Goal: Transaction & Acquisition: Purchase product/service

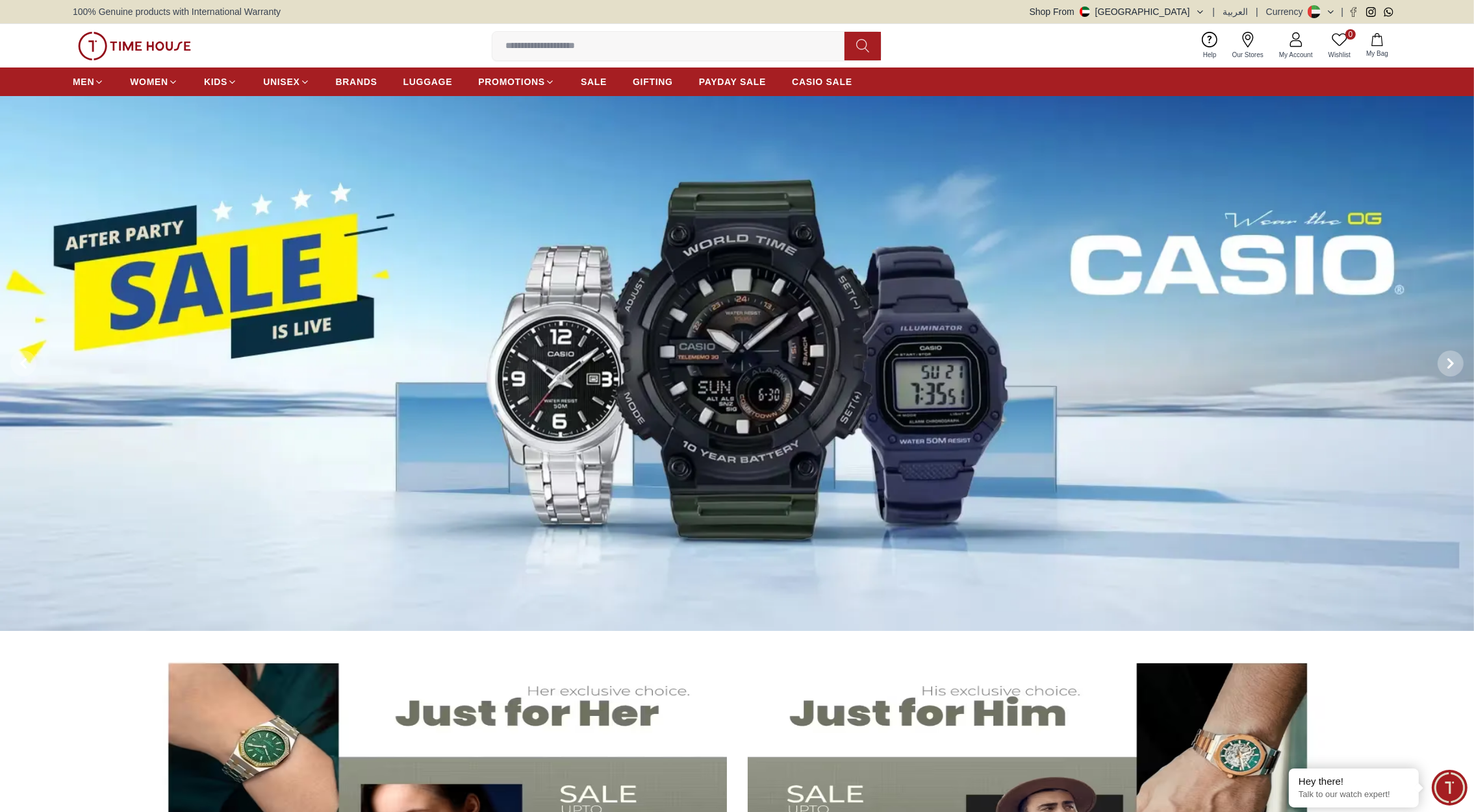
click at [538, 46] on input at bounding box center [673, 46] width 363 height 26
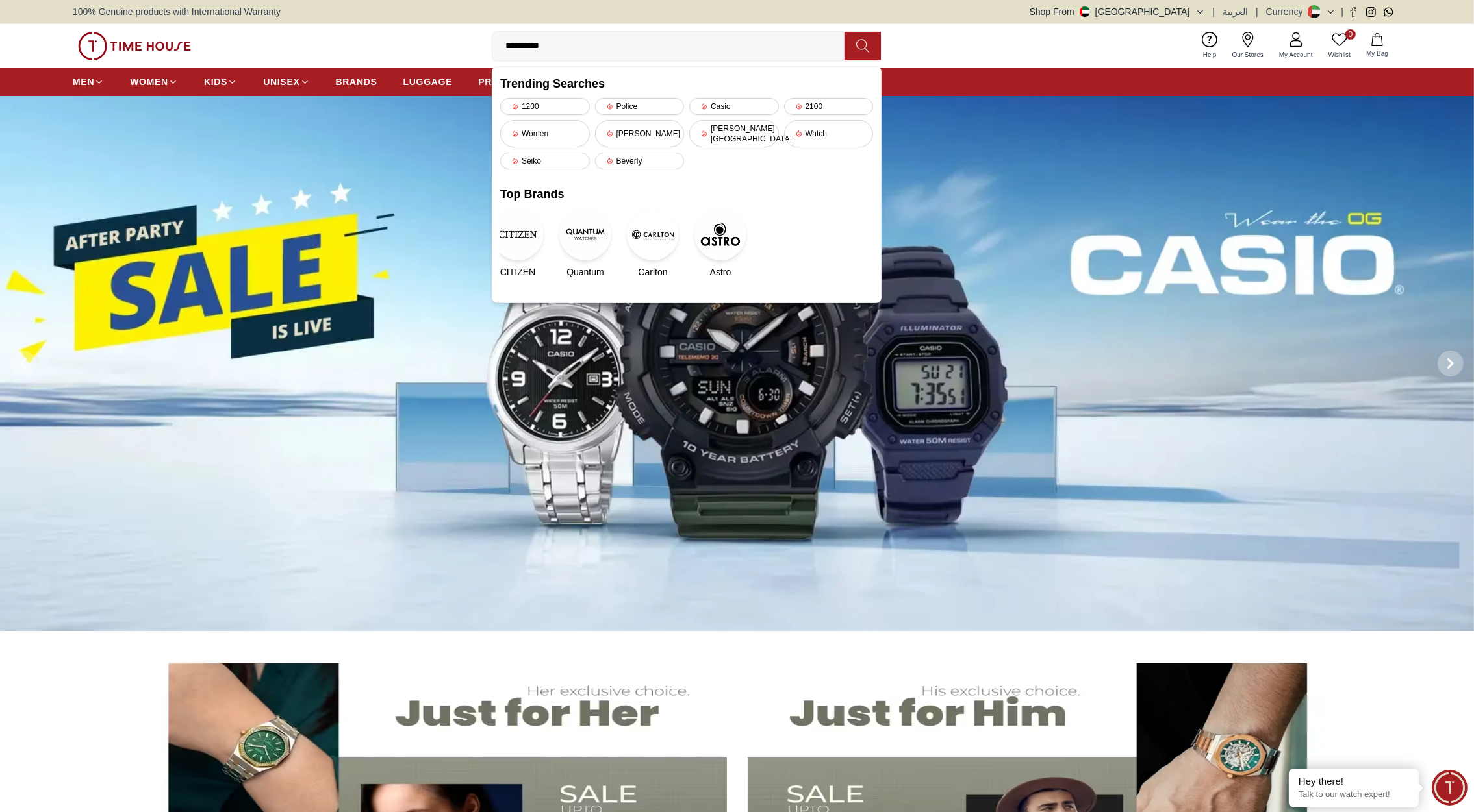
type input "**********"
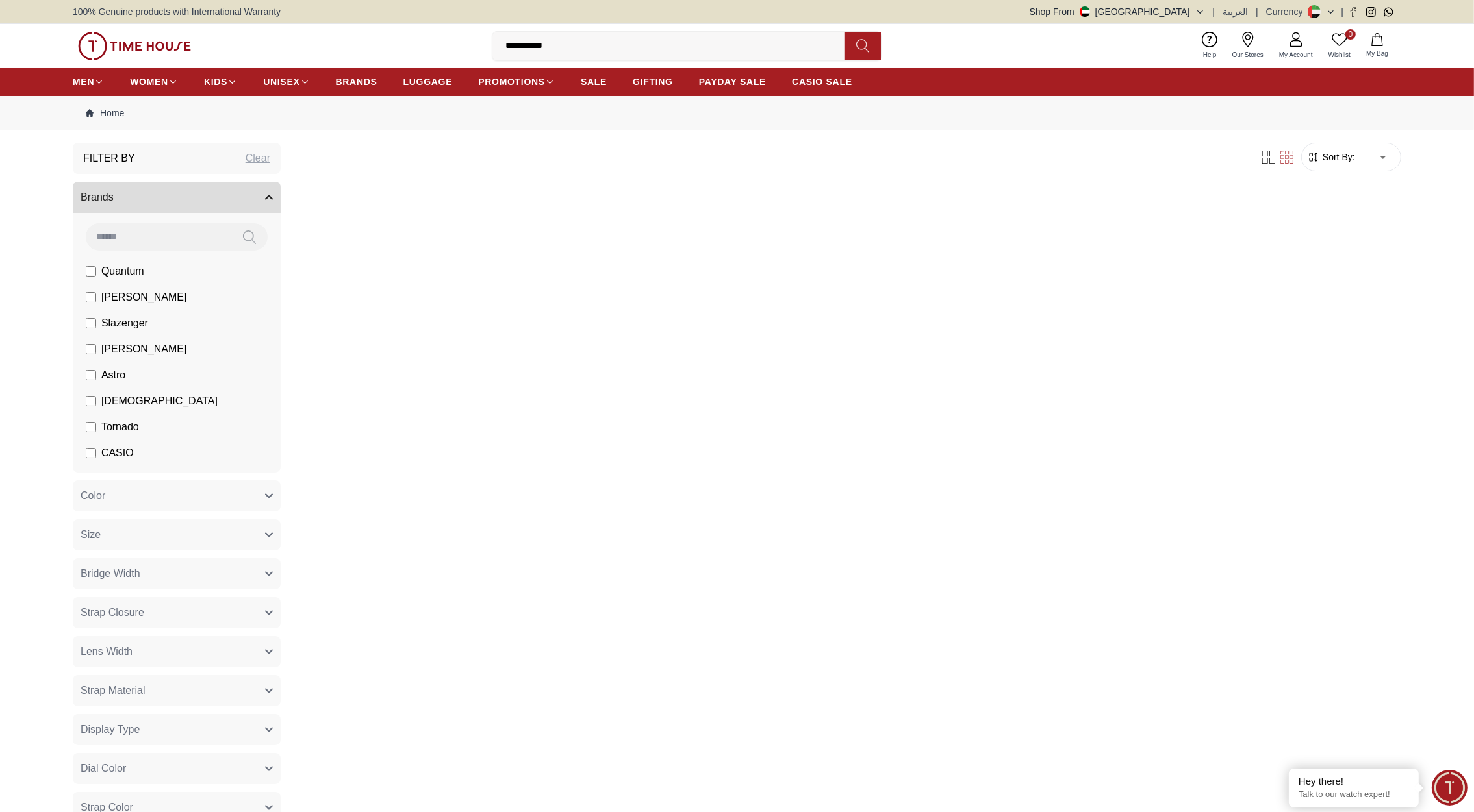
click at [1179, 8] on button "Shop From [GEOGRAPHIC_DATA]" at bounding box center [1117, 11] width 175 height 13
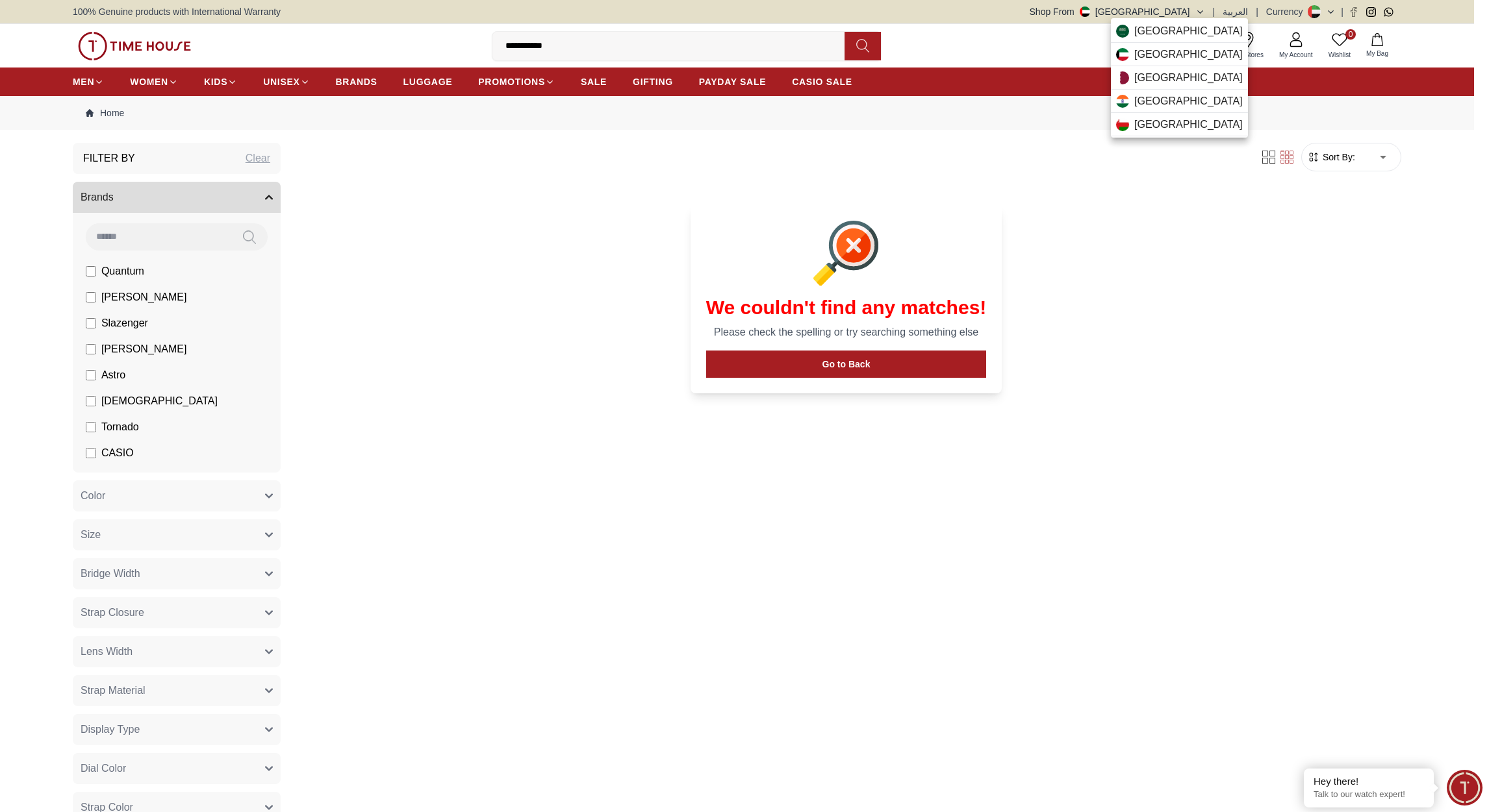
click at [177, 43] on div at bounding box center [744, 406] width 1489 height 812
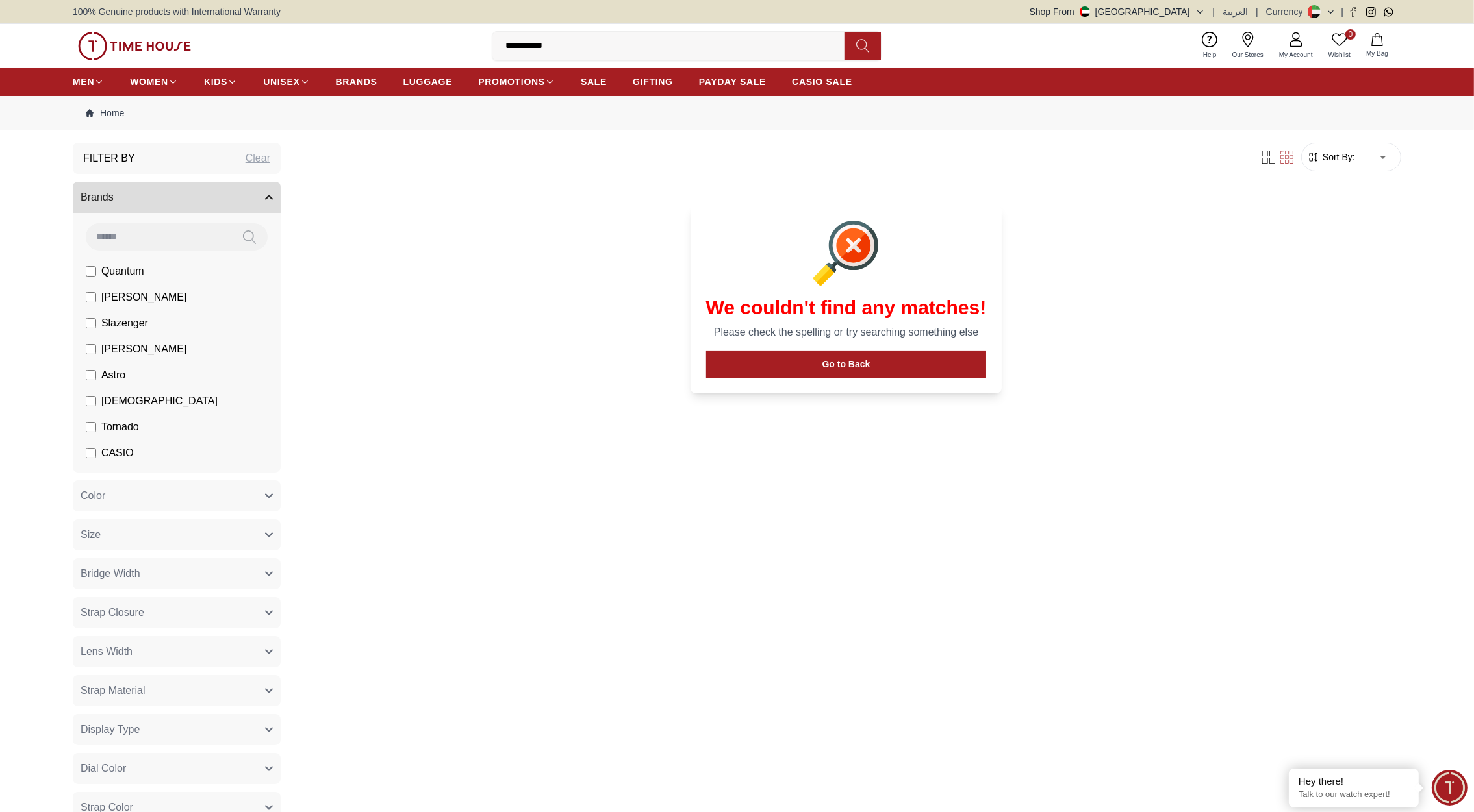
click at [177, 43] on img at bounding box center [134, 46] width 113 height 29
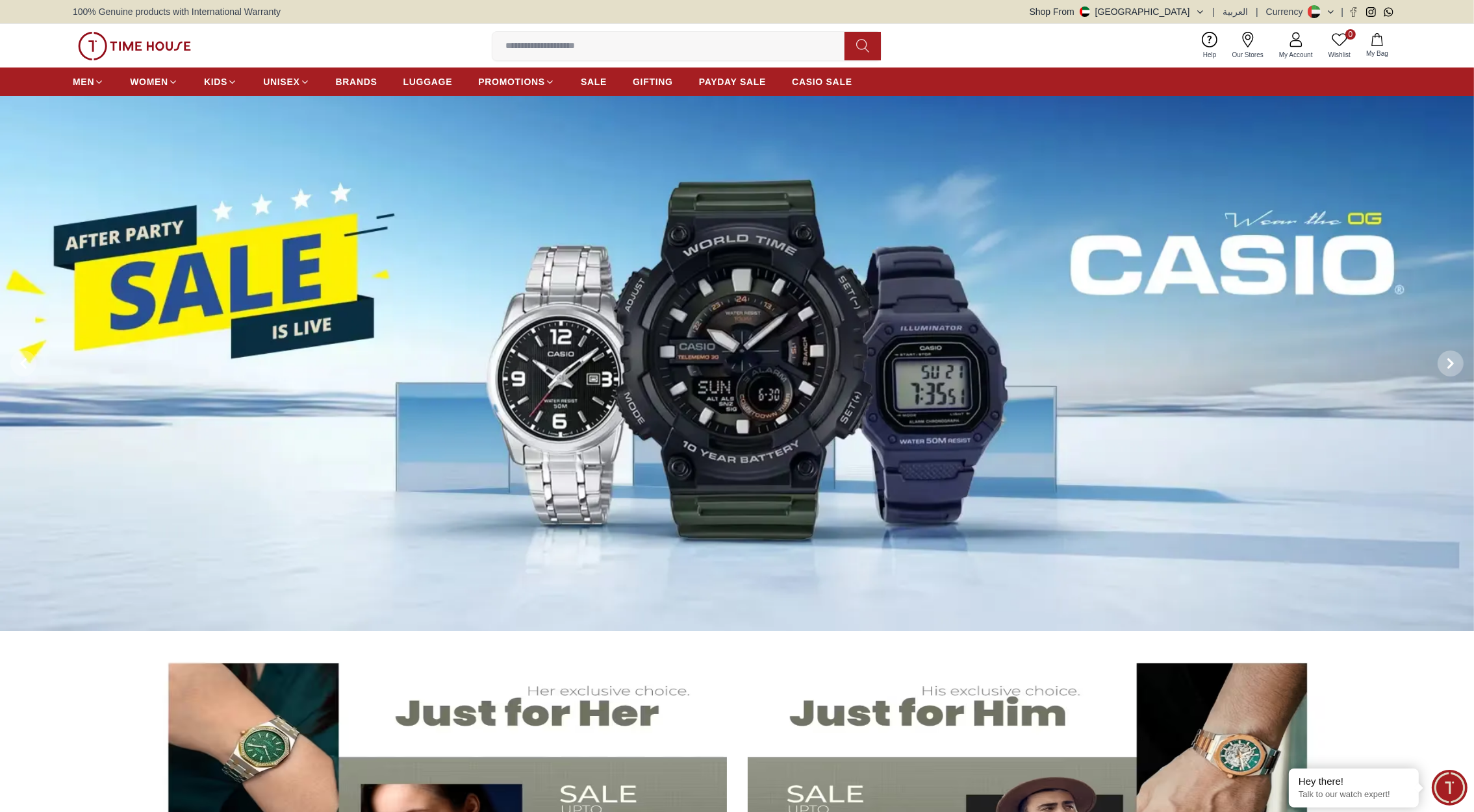
click at [1192, 11] on button "Shop From [GEOGRAPHIC_DATA]" at bounding box center [1117, 11] width 175 height 13
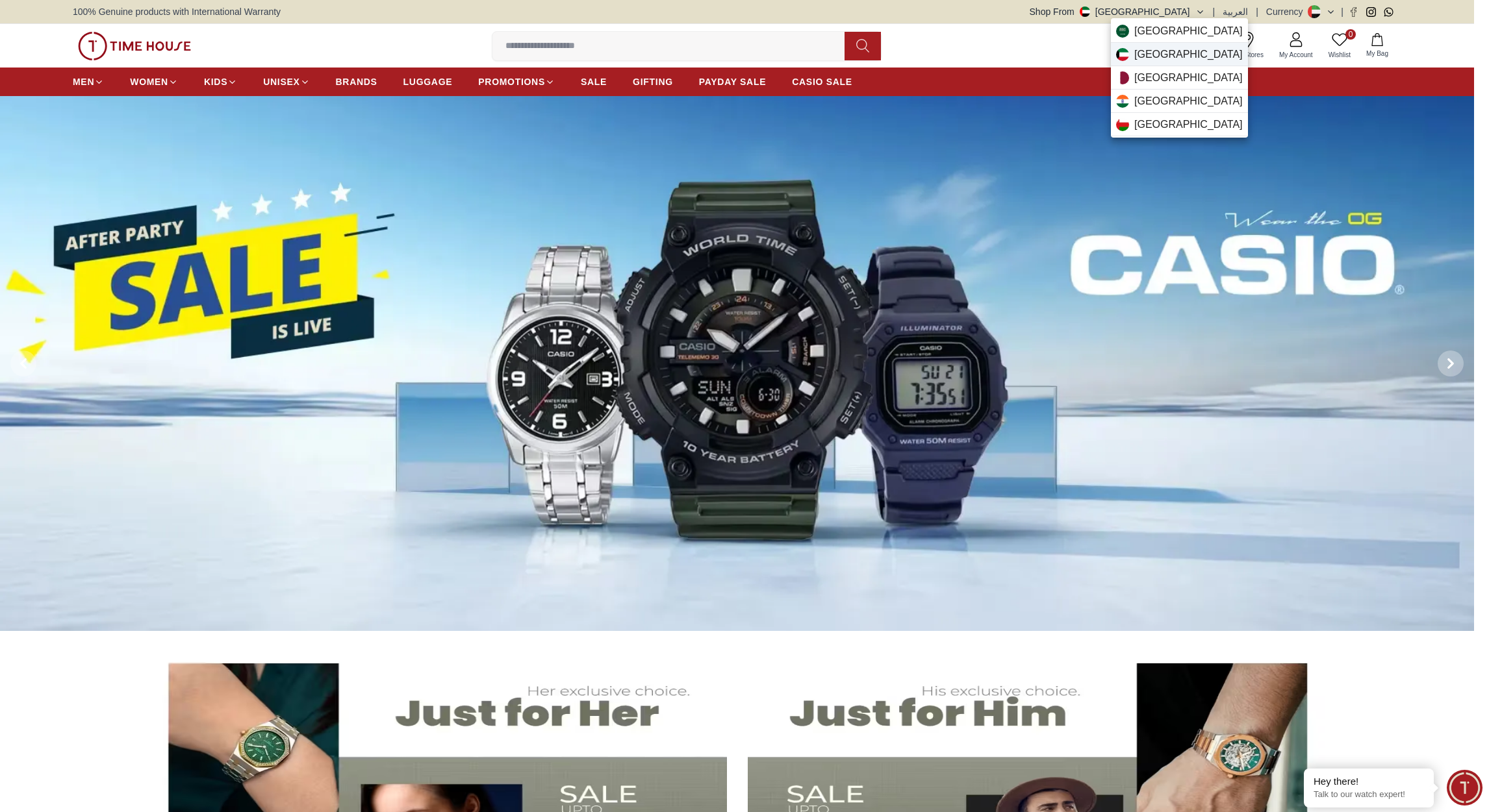
click at [1164, 49] on span "[GEOGRAPHIC_DATA]" at bounding box center [1188, 54] width 108 height 15
